Goal: Transaction & Acquisition: Purchase product/service

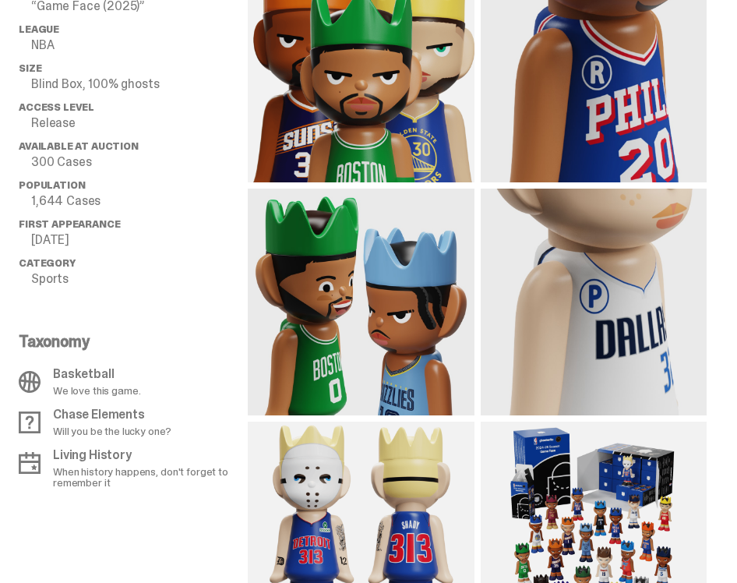
scroll to position [1521, 0]
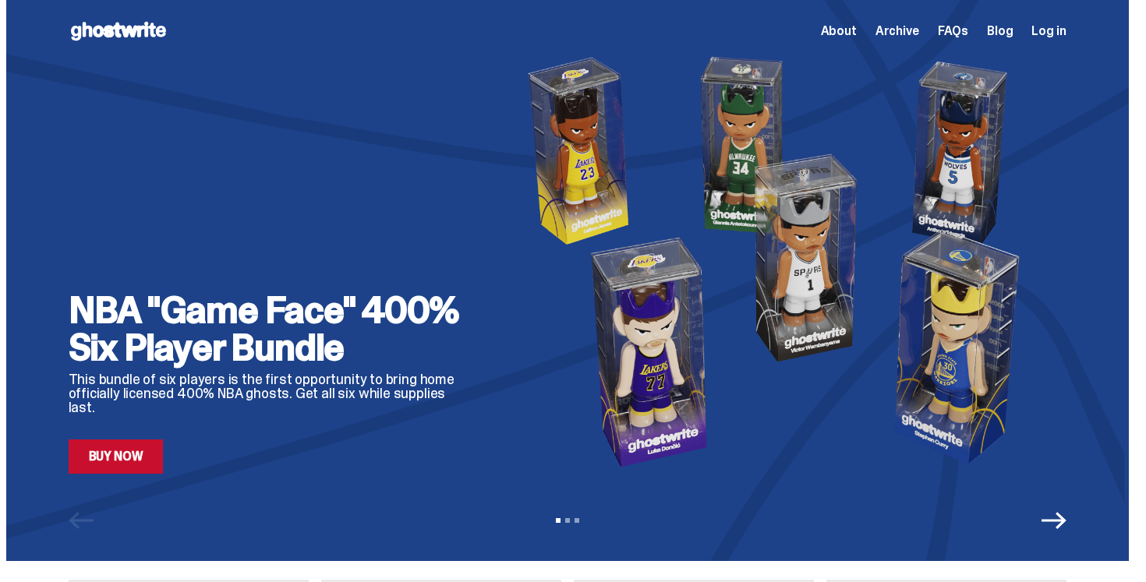
click at [144, 470] on link "Buy Now" at bounding box center [116, 457] width 95 height 34
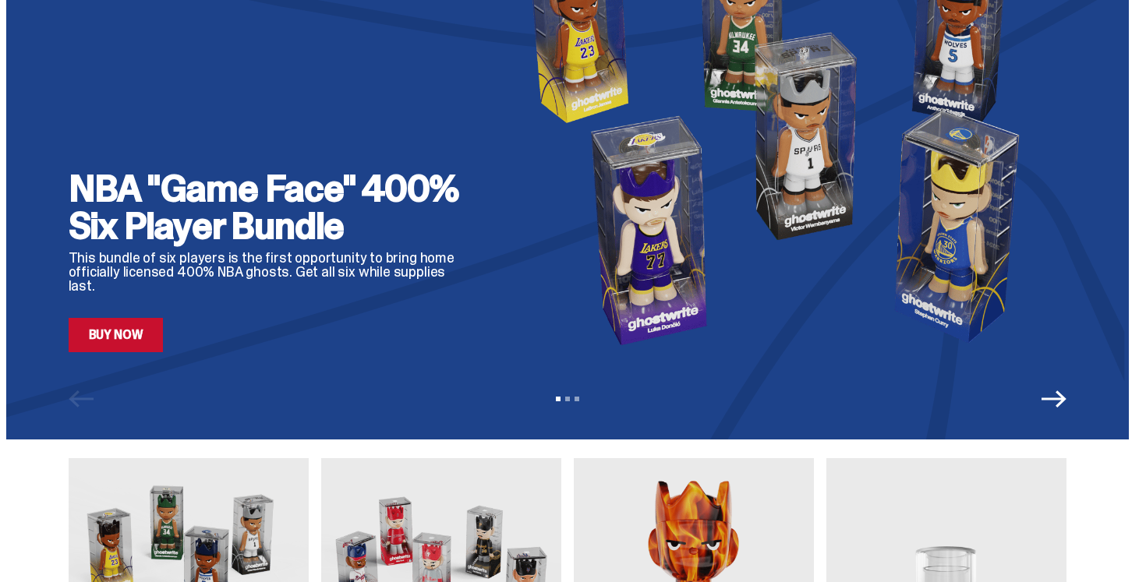
scroll to position [122, 0]
click at [572, 401] on div "View slide 1 View slide 2 View slide 3" at bounding box center [567, 398] width 1122 height 25
click at [737, 398] on icon "Next" at bounding box center [1053, 398] width 25 height 17
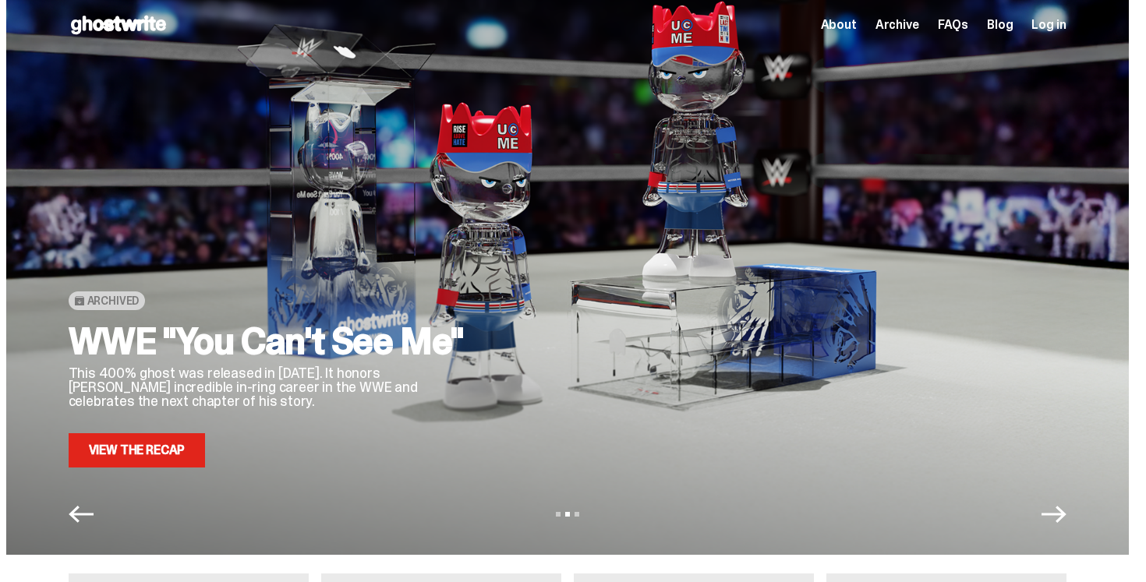
scroll to position [0, 0]
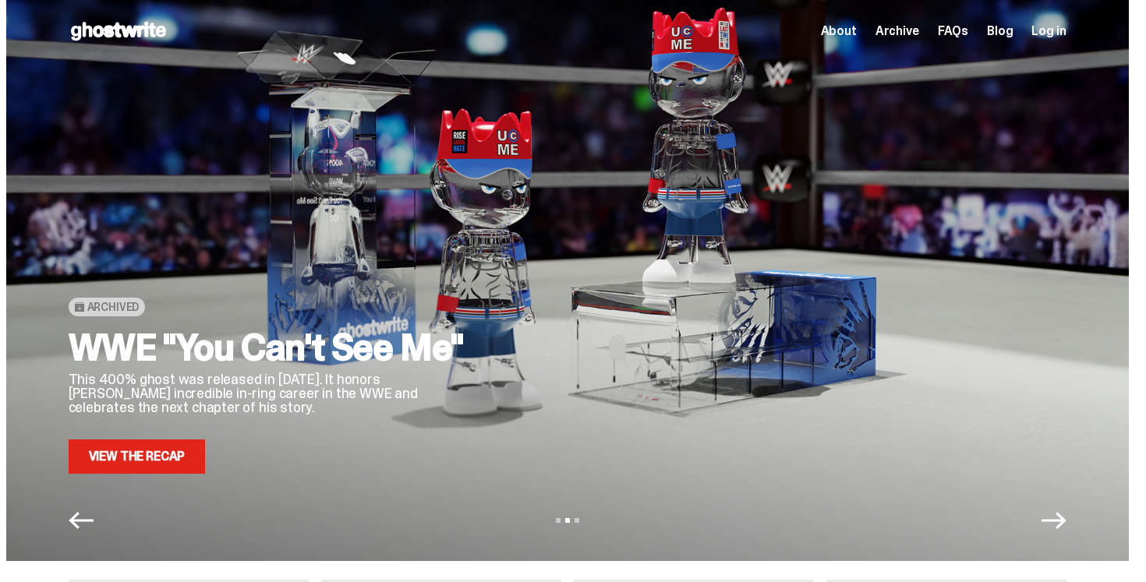
click at [737, 521] on icon "Next" at bounding box center [1053, 520] width 25 height 17
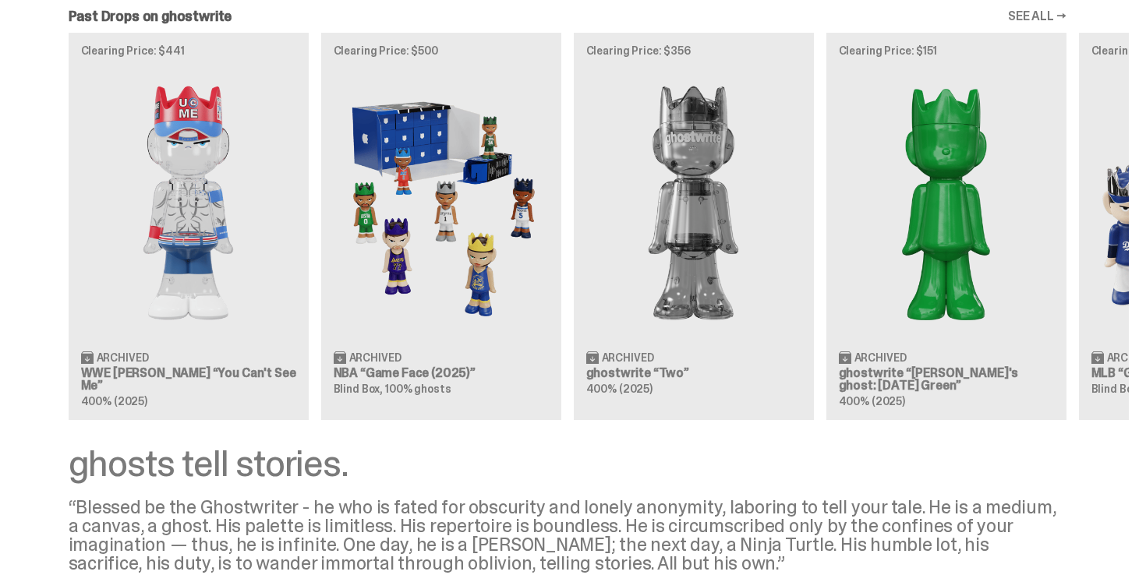
scroll to position [1562, 0]
